Goal: Use online tool/utility: Utilize a website feature to perform a specific function

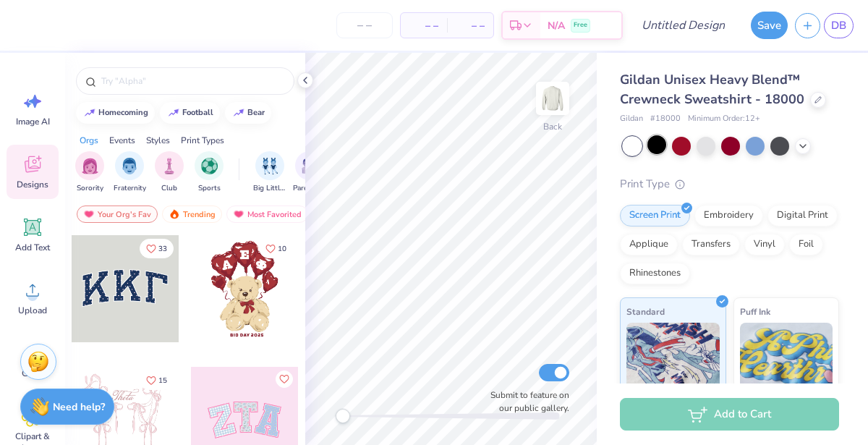
click at [652, 150] on div at bounding box center [656, 144] width 19 height 19
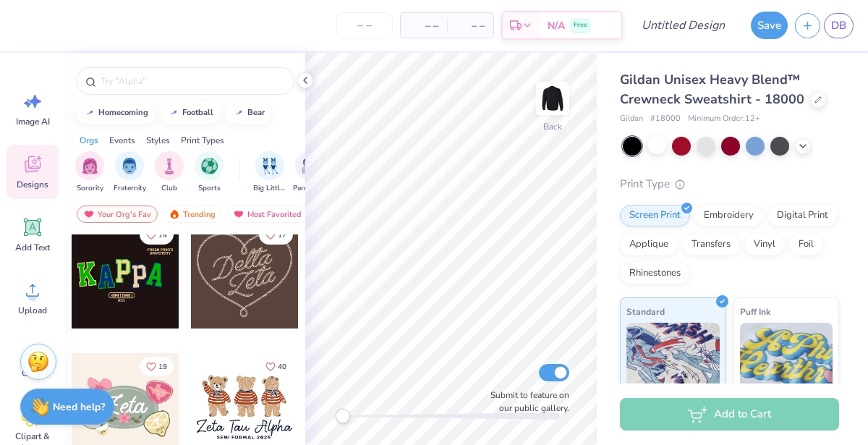
scroll to position [678, 0]
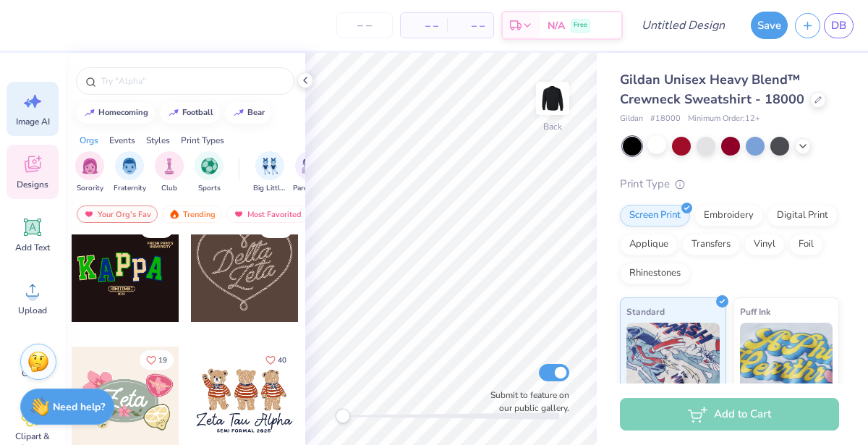
click at [22, 97] on icon at bounding box center [33, 101] width 22 height 22
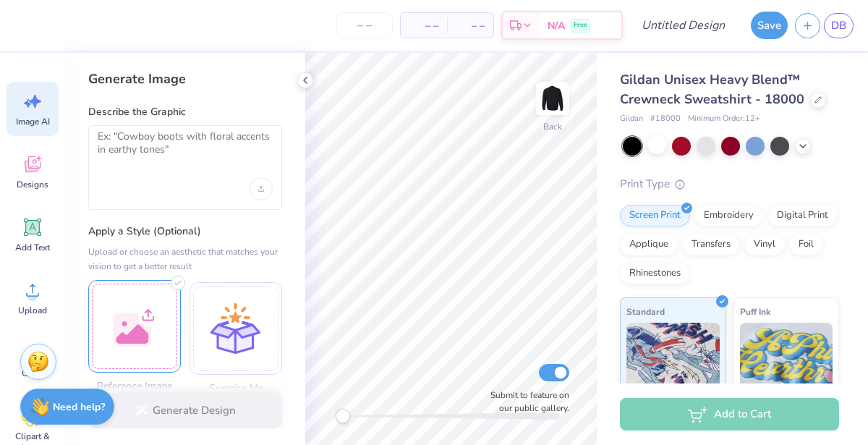
click at [129, 322] on div at bounding box center [134, 326] width 93 height 93
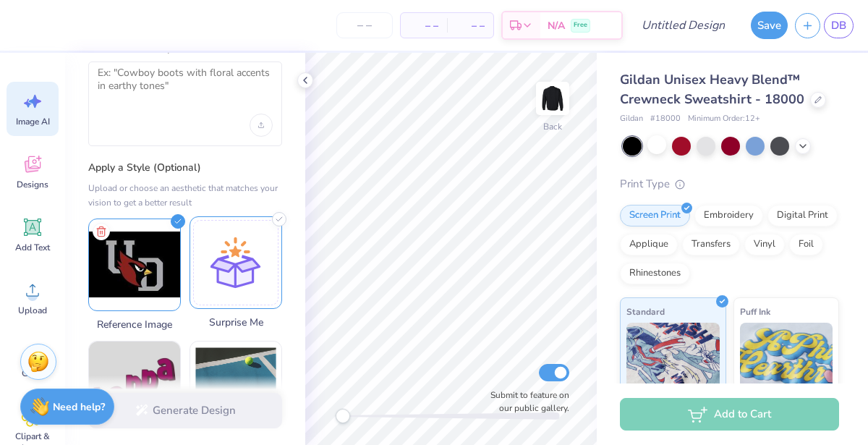
scroll to position [64, 0]
click at [175, 119] on div at bounding box center [185, 124] width 175 height 23
click at [151, 99] on textarea at bounding box center [185, 84] width 175 height 36
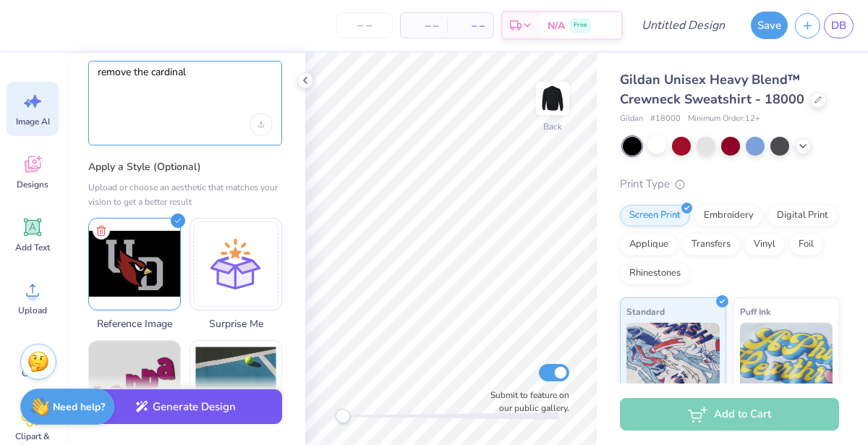
type textarea "remove the cardinal"
click at [146, 408] on icon "button" at bounding box center [141, 406] width 13 height 13
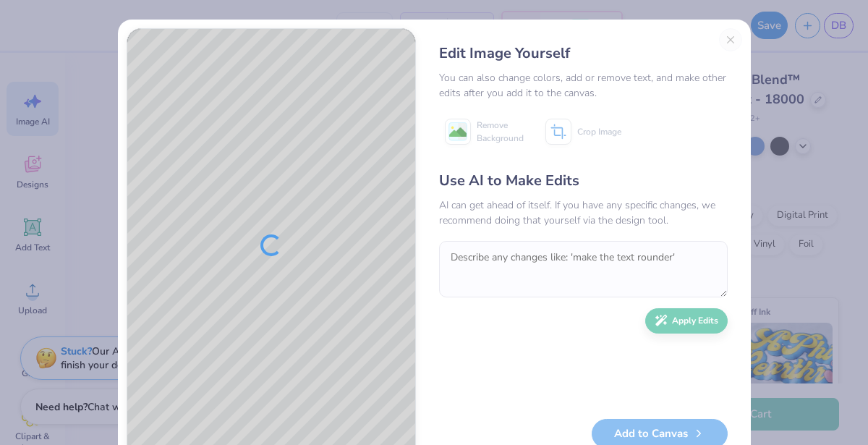
scroll to position [45, 0]
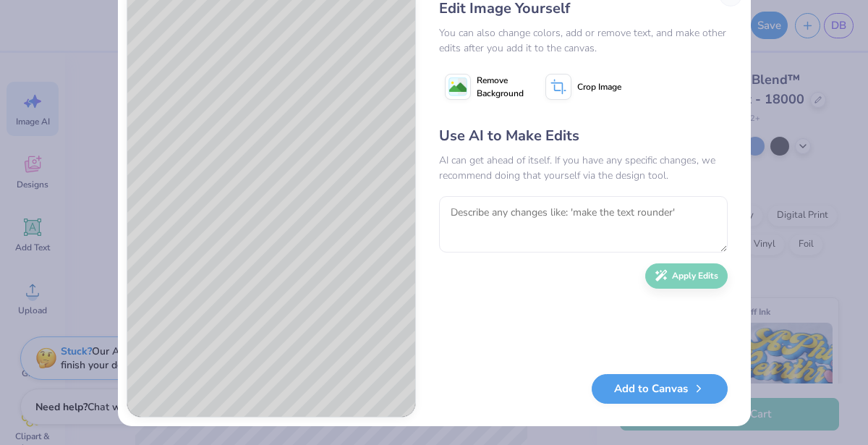
click at [491, 84] on span "Remove Background" at bounding box center [500, 87] width 47 height 26
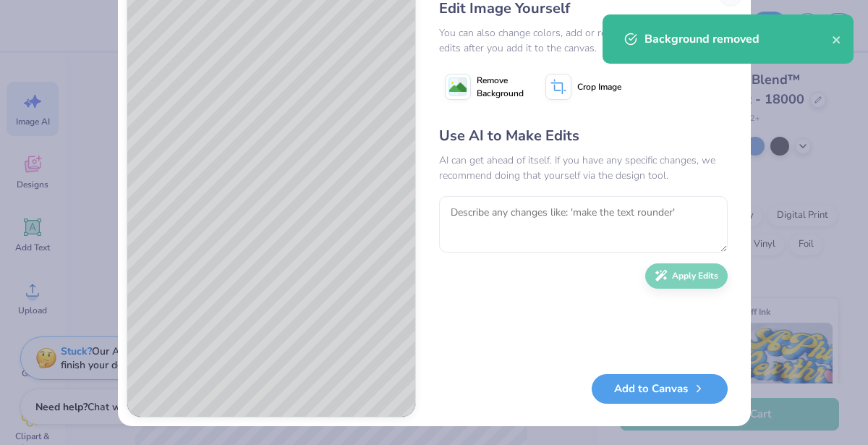
click at [630, 390] on button "Add to Canvas" at bounding box center [659, 389] width 136 height 30
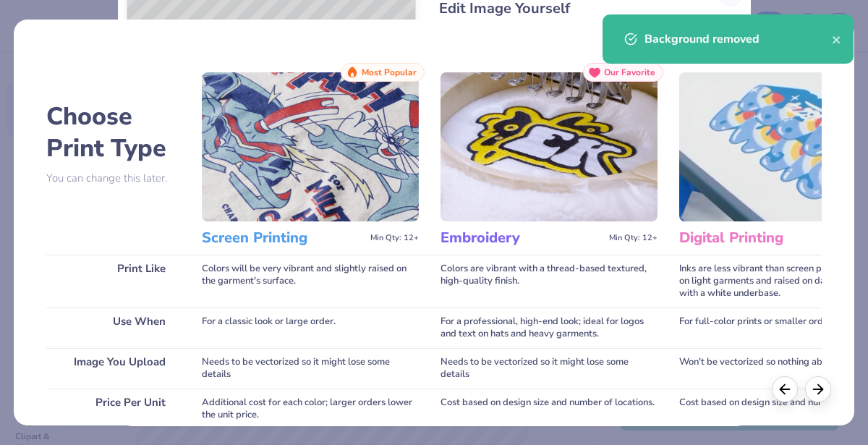
scroll to position [275, 0]
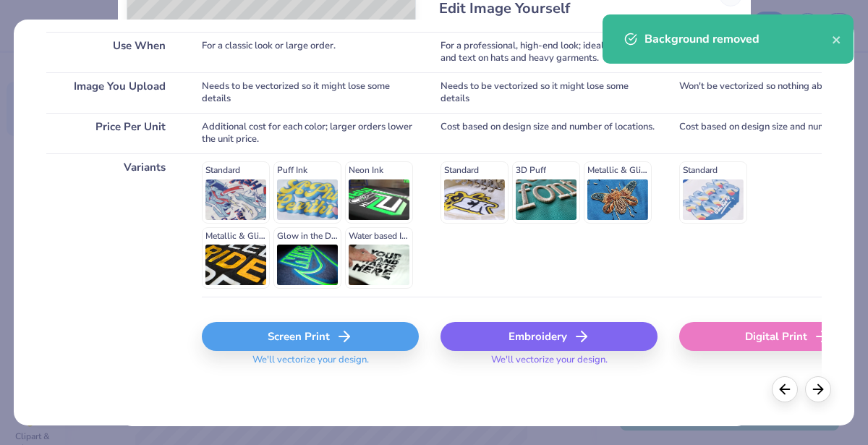
click at [305, 342] on div "Screen Print" at bounding box center [310, 336] width 217 height 29
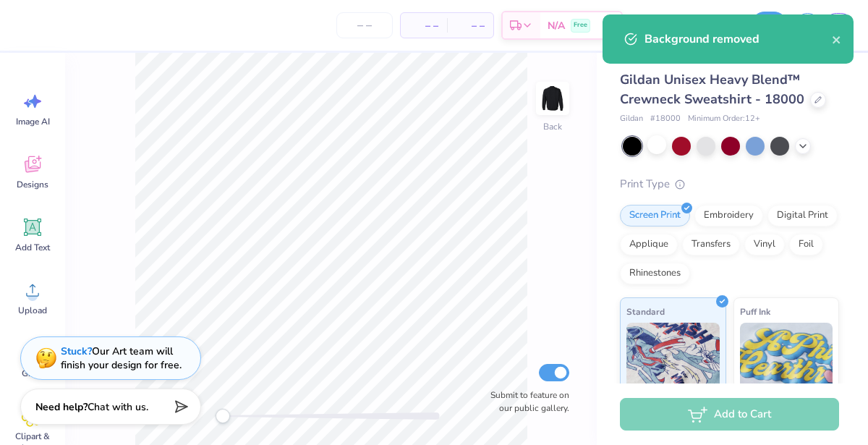
scroll to position [0, 0]
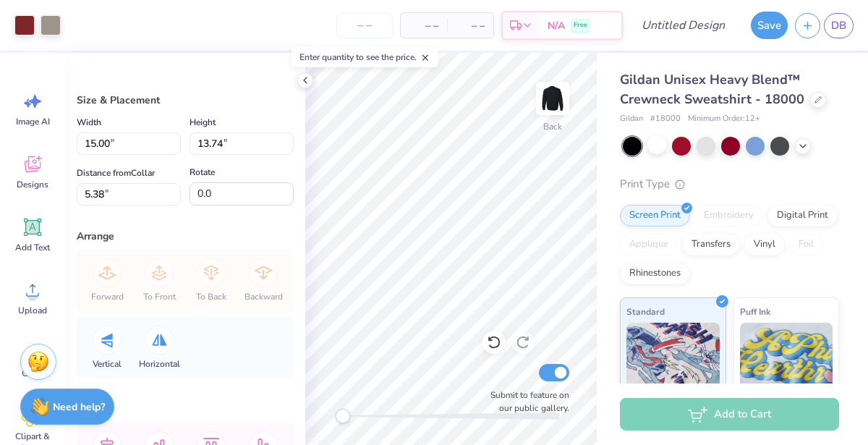
type input "7.48"
type input "6.86"
click at [29, 16] on div at bounding box center [24, 24] width 20 height 20
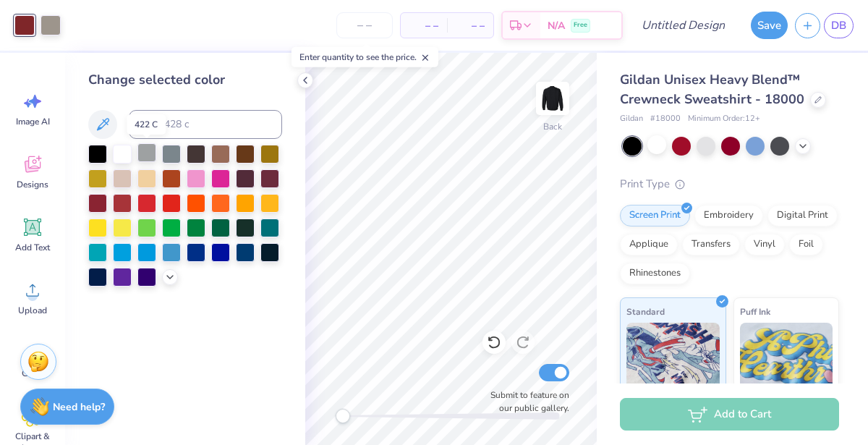
click at [147, 158] on div at bounding box center [146, 152] width 19 height 19
click at [53, 27] on div at bounding box center [50, 24] width 20 height 20
click at [148, 155] on div at bounding box center [146, 152] width 19 height 19
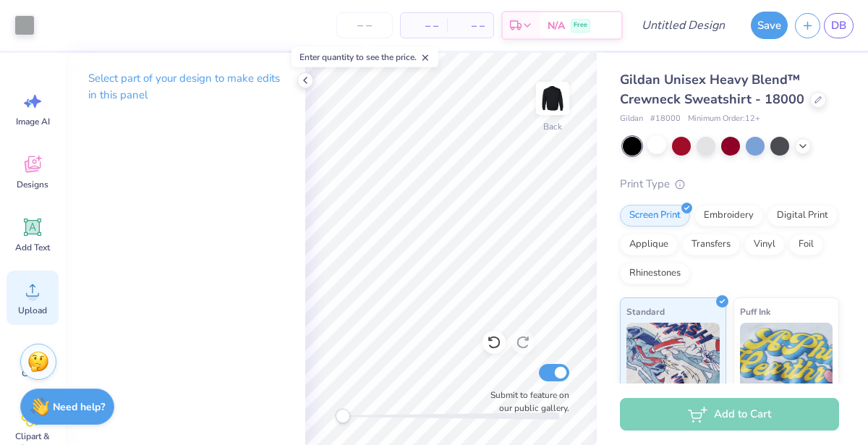
click at [20, 298] on div "Upload" at bounding box center [33, 297] width 52 height 54
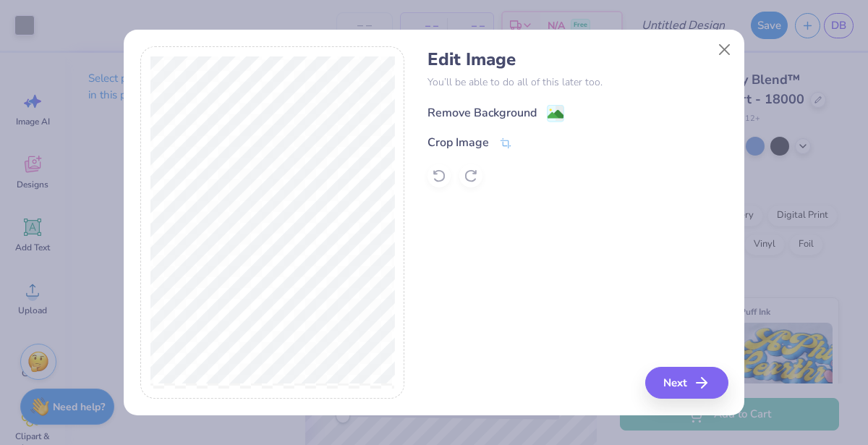
click at [499, 112] on div "Remove Background" at bounding box center [481, 112] width 109 height 17
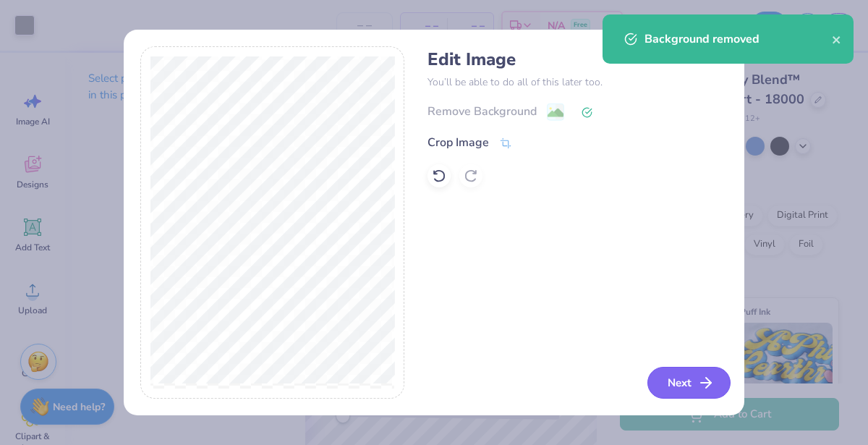
click at [685, 388] on button "Next" at bounding box center [688, 383] width 83 height 32
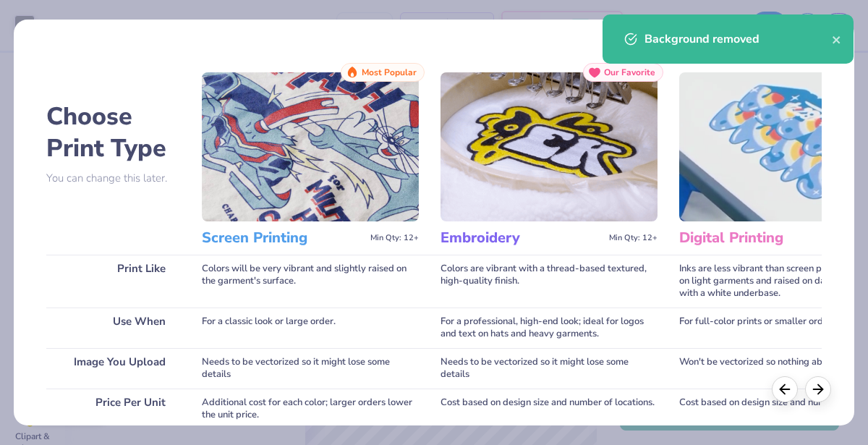
scroll to position [275, 0]
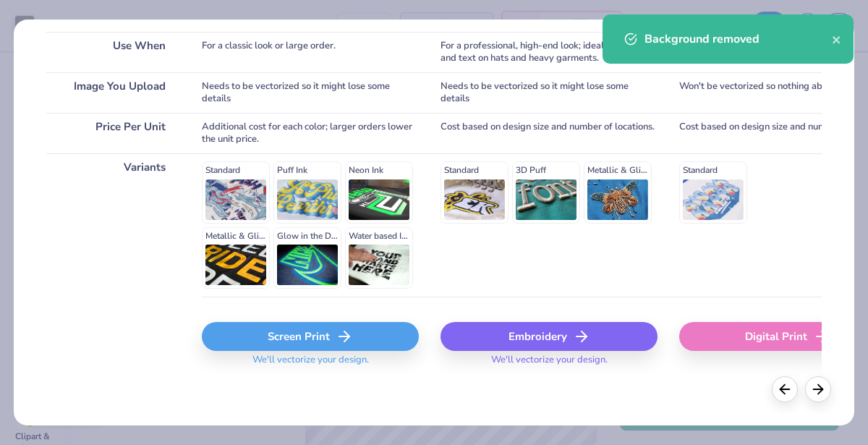
click at [281, 330] on div "Screen Print" at bounding box center [310, 336] width 217 height 29
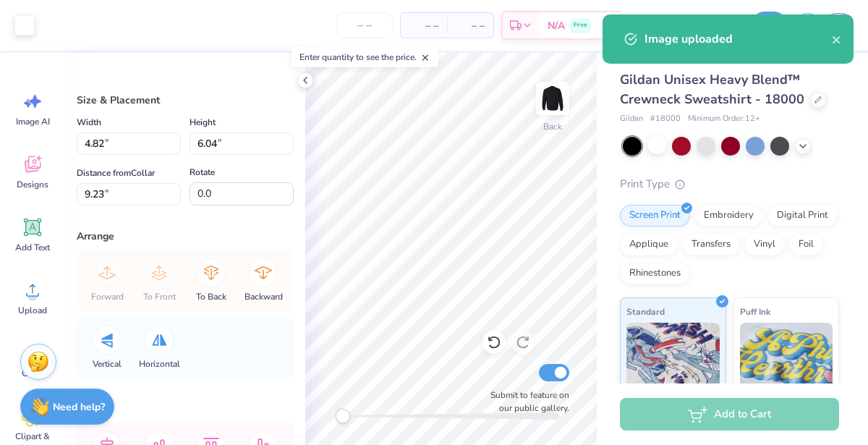
type input "3.62"
type input "4.53"
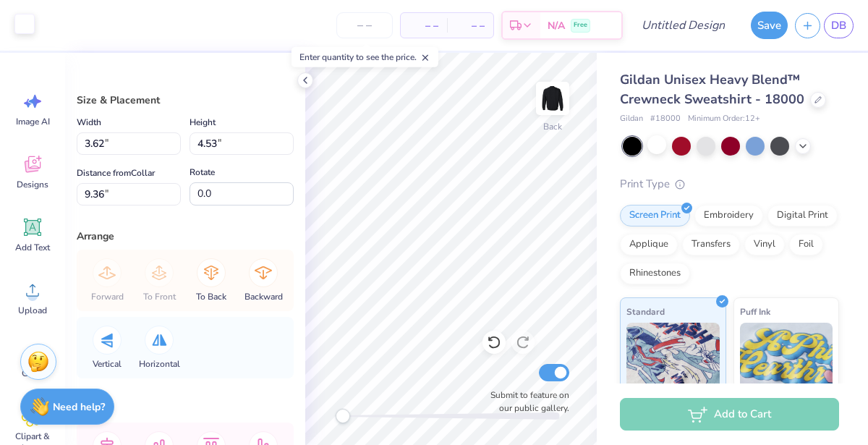
click at [29, 19] on div at bounding box center [24, 24] width 20 height 20
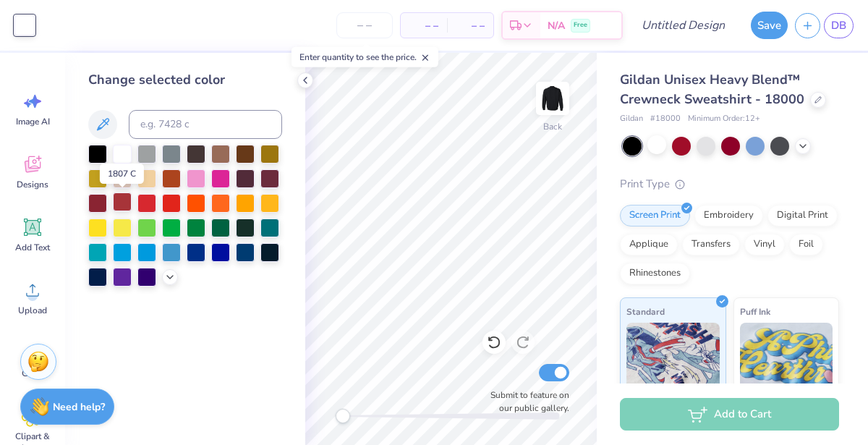
click at [117, 202] on div at bounding box center [122, 201] width 19 height 19
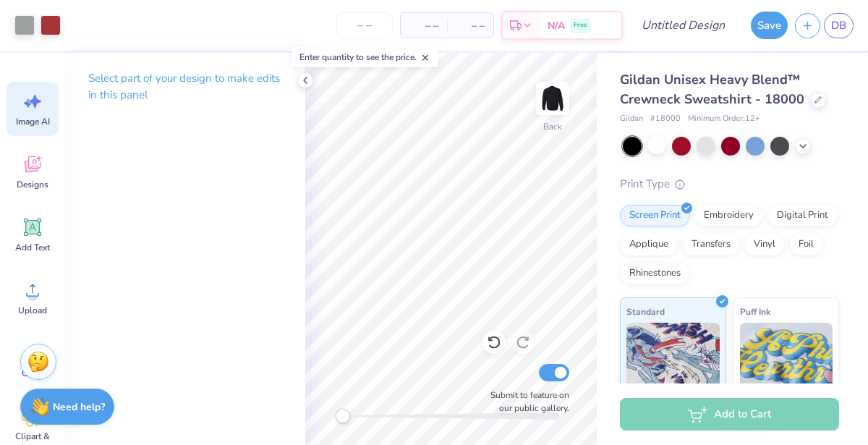
click at [40, 109] on icon at bounding box center [33, 101] width 22 height 22
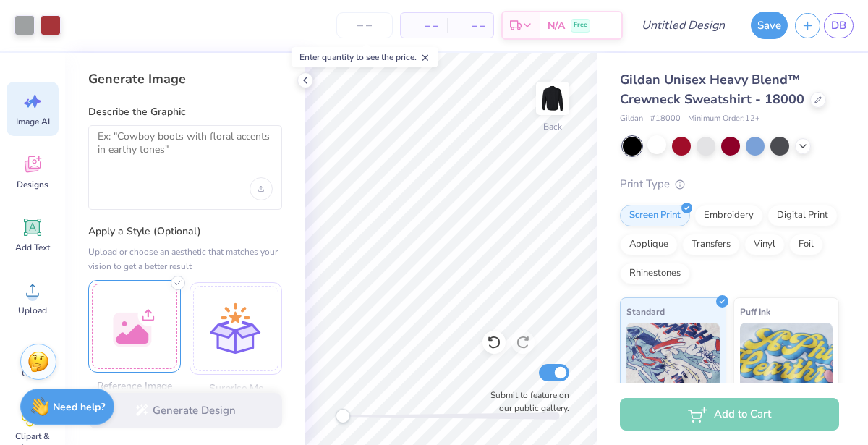
click at [141, 309] on div at bounding box center [134, 326] width 93 height 93
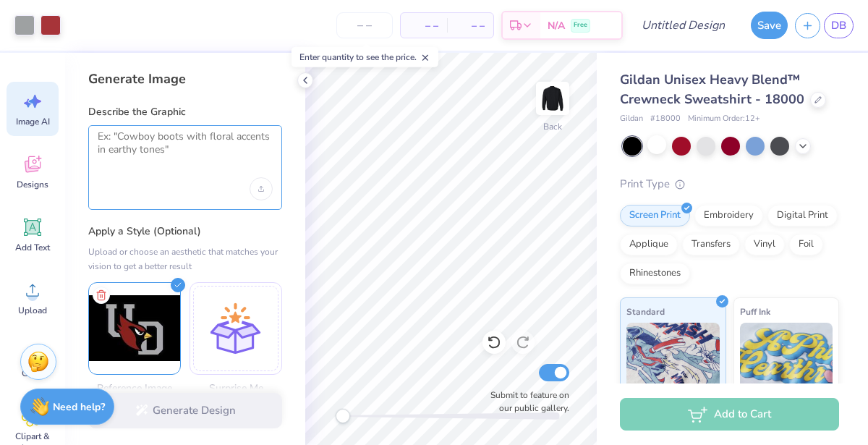
click at [106, 160] on textarea at bounding box center [185, 148] width 175 height 36
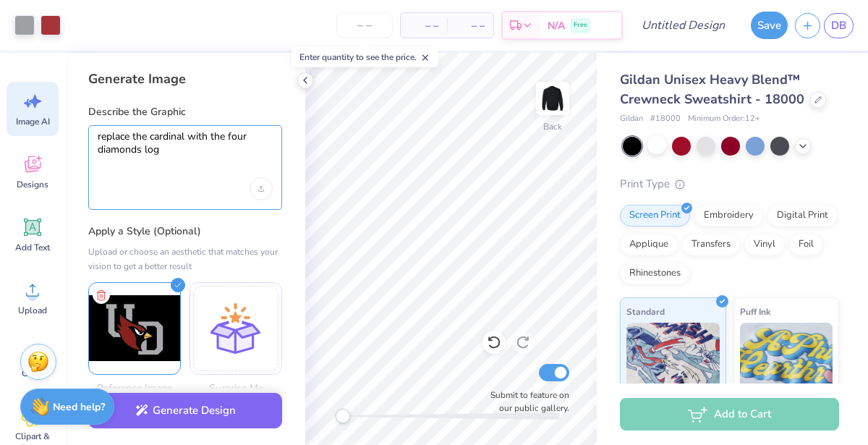
type textarea "replace the cardinal with the four diamonds logo"
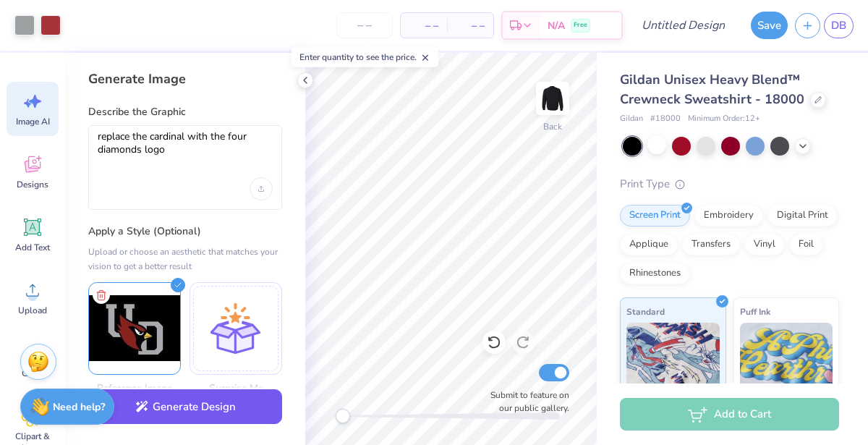
click at [199, 406] on button "Generate Design" at bounding box center [185, 406] width 194 height 35
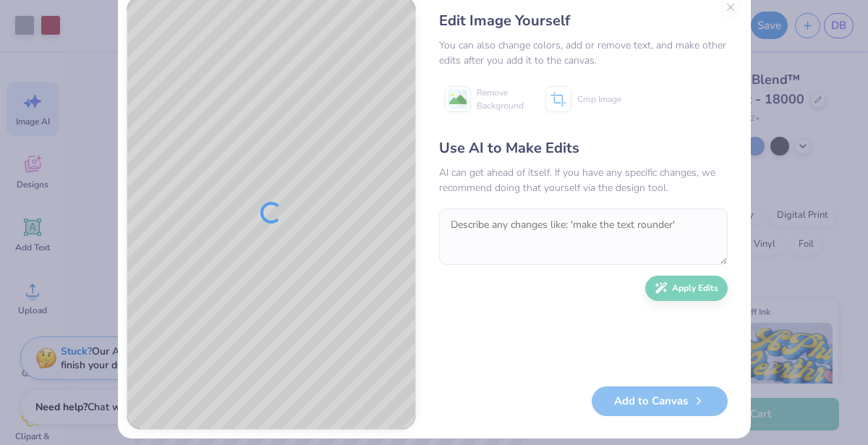
scroll to position [45, 0]
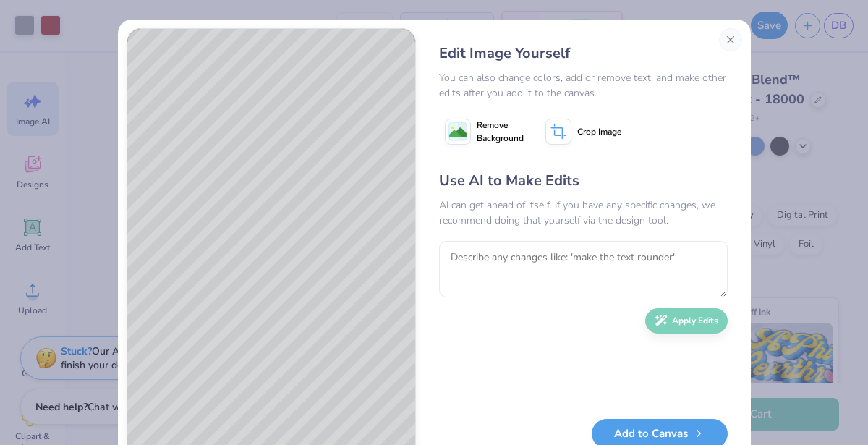
scroll to position [45, 0]
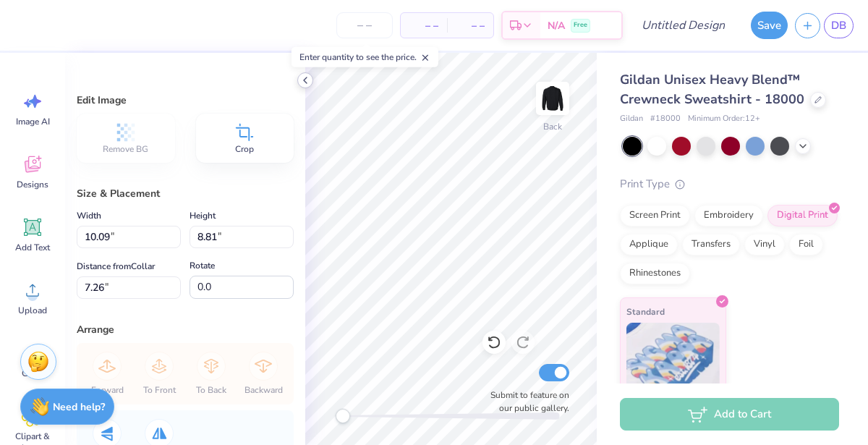
click at [308, 81] on icon at bounding box center [305, 80] width 12 height 12
